Goal: Information Seeking & Learning: Learn about a topic

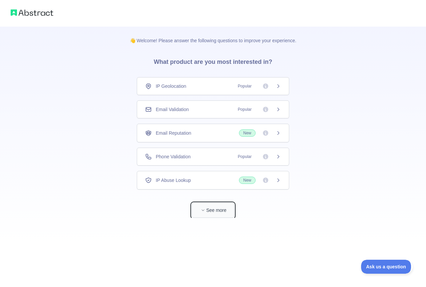
click at [199, 214] on button "See more" at bounding box center [213, 210] width 43 height 15
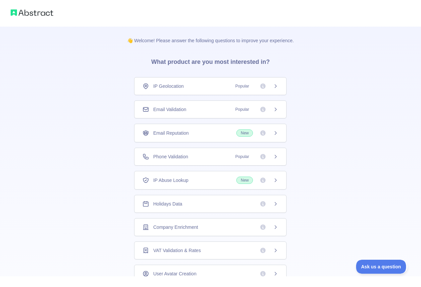
click at [220, 115] on div "Email Validation Popular" at bounding box center [210, 110] width 153 height 18
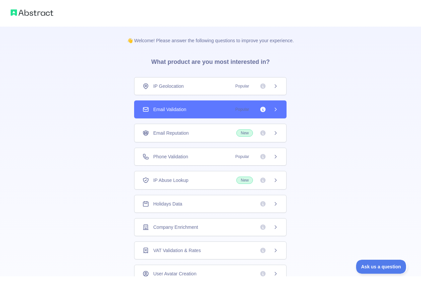
click at [243, 143] on div "IP Geolocation Popular Email Validation Popular Email Reputation New Phone Vali…" at bounding box center [210, 250] width 153 height 346
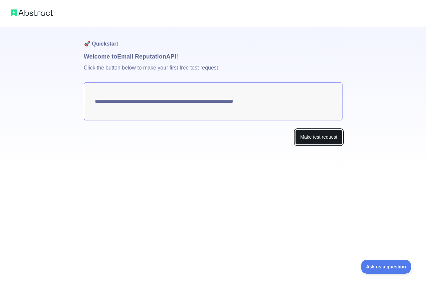
click at [309, 138] on button "Make test request" at bounding box center [318, 137] width 47 height 15
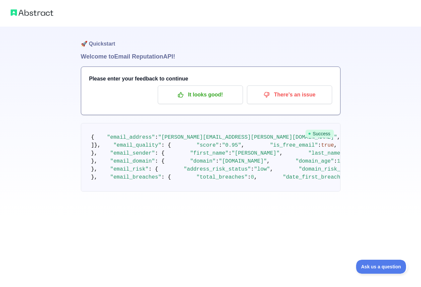
click at [35, 15] on img at bounding box center [32, 12] width 43 height 9
click at [32, 15] on img at bounding box center [32, 12] width 43 height 9
click at [21, 16] on img at bounding box center [32, 12] width 43 height 9
click at [18, 15] on img at bounding box center [32, 12] width 43 height 9
click at [377, 262] on button "Ask us a question" at bounding box center [378, 266] width 50 height 14
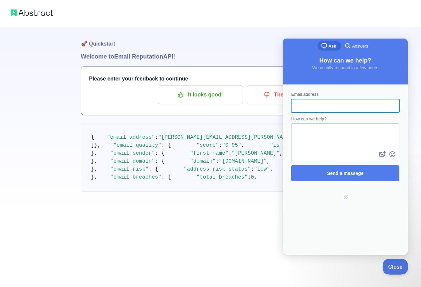
click at [398, 272] on button "Close" at bounding box center [394, 266] width 23 height 14
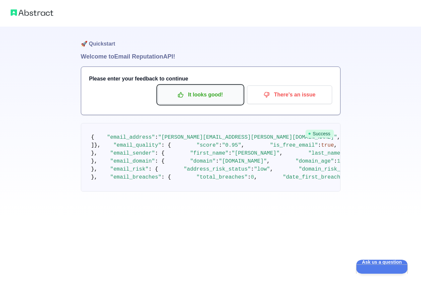
click at [212, 93] on p "It looks good!" at bounding box center [200, 94] width 75 height 11
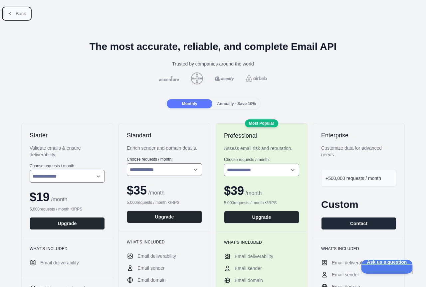
click at [15, 16] on button "Back" at bounding box center [16, 13] width 27 height 11
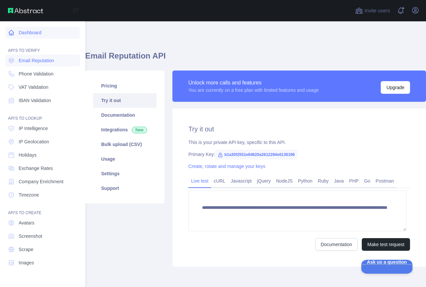
click at [27, 31] on link "Dashboard" at bounding box center [42, 33] width 75 height 12
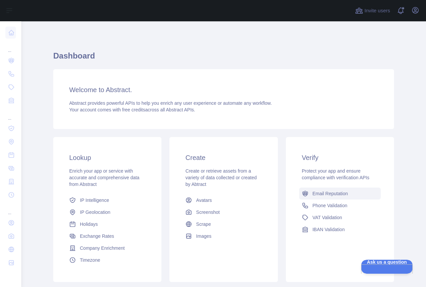
click at [337, 195] on span "Email Reputation" at bounding box center [331, 194] width 36 height 7
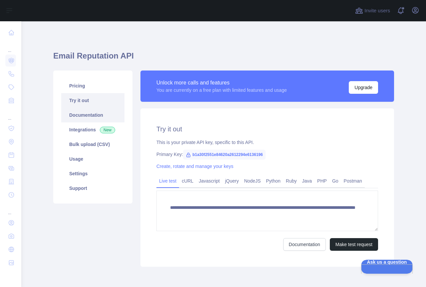
click at [76, 116] on link "Documentation" at bounding box center [92, 115] width 63 height 15
drag, startPoint x: 263, startPoint y: 152, endPoint x: 188, endPoint y: 156, distance: 75.7
click at [188, 156] on span "b1a30f2551e84620a2612294e6136196" at bounding box center [224, 155] width 83 height 10
